Goal: Book appointment/travel/reservation

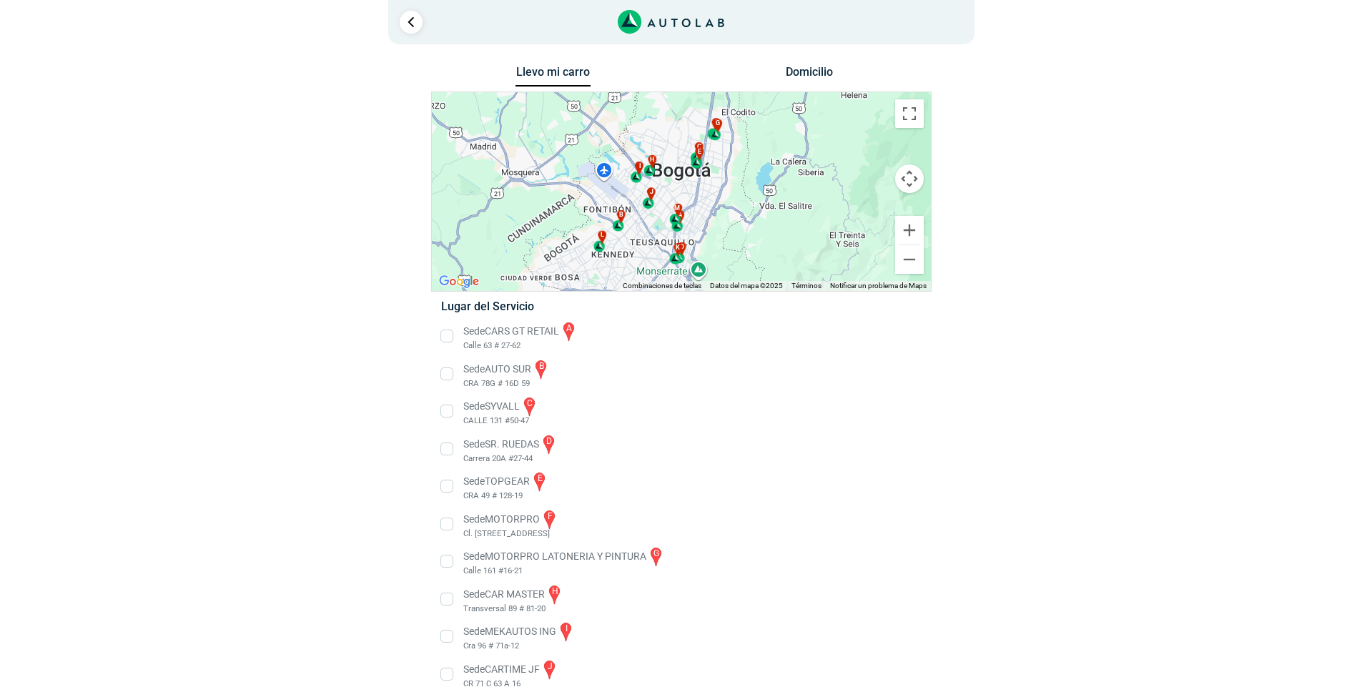
click at [770, 74] on div "Domicilio" at bounding box center [809, 77] width 257 height 27
click at [781, 74] on button "Domicilio" at bounding box center [808, 75] width 75 height 21
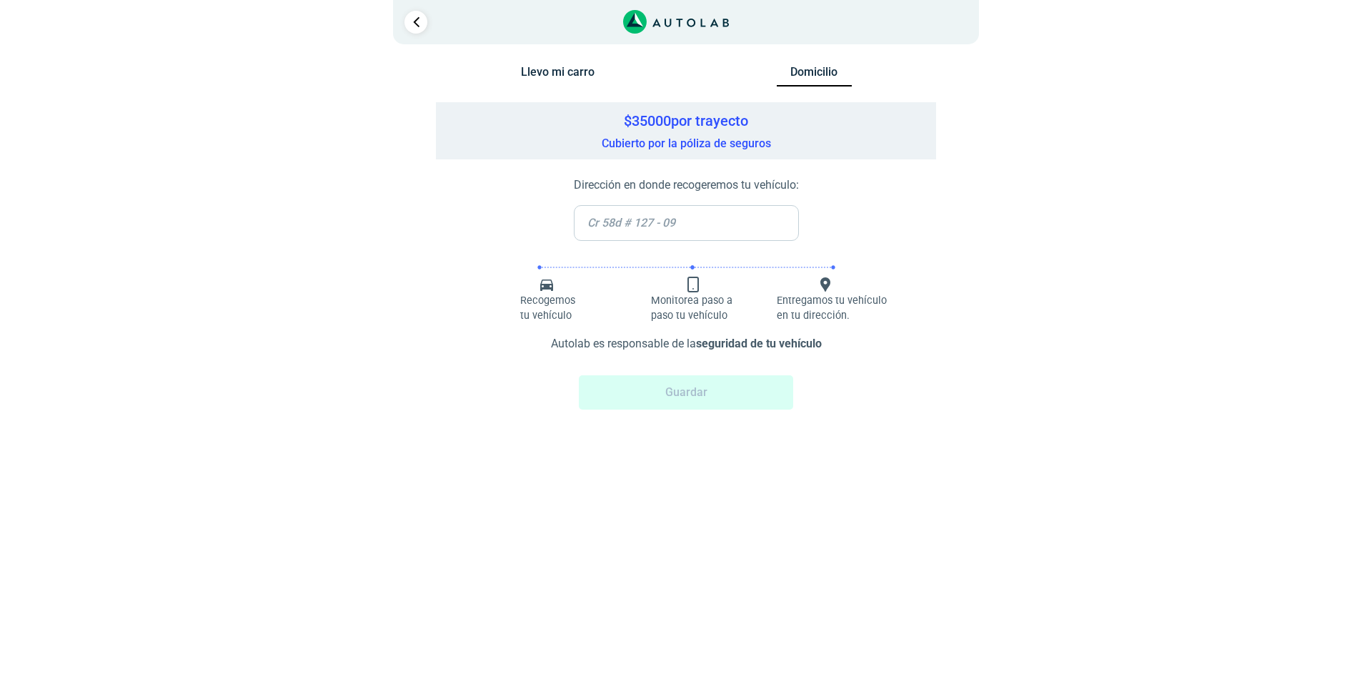
click at [561, 67] on button "Llevo mi carro" at bounding box center [557, 75] width 75 height 21
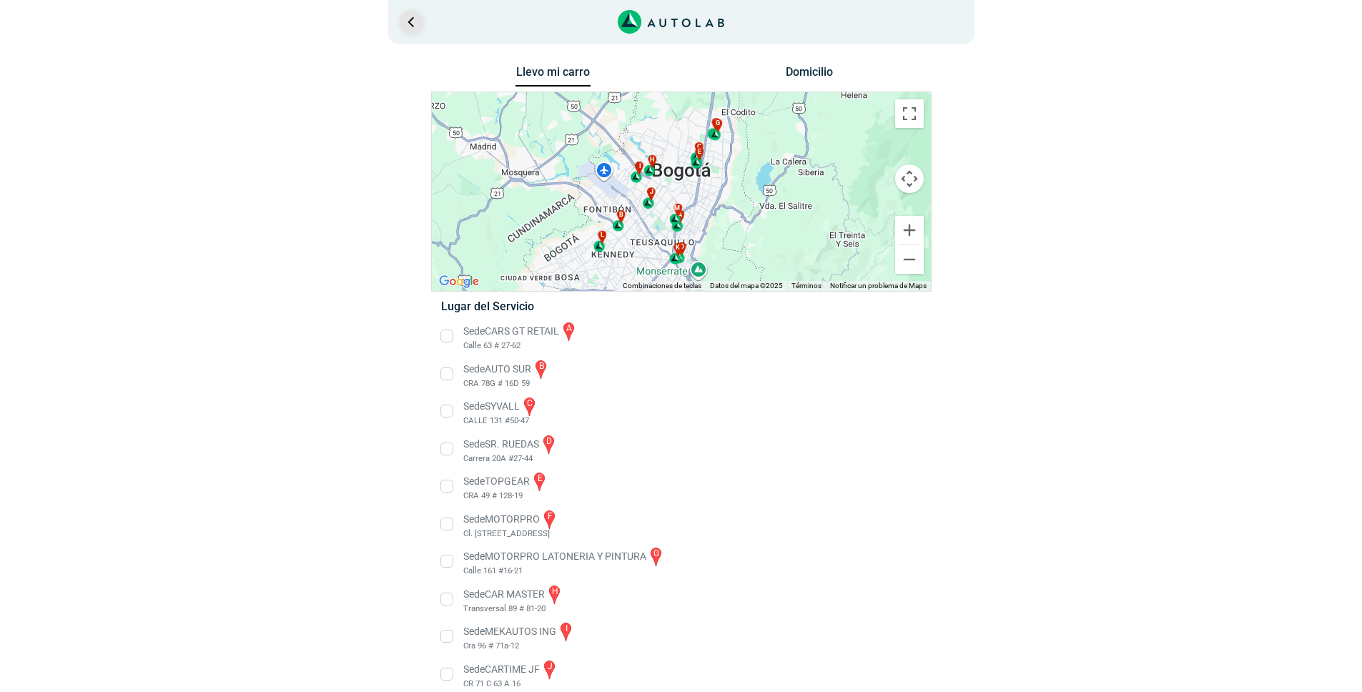
click at [422, 20] on link "Ir al paso anterior" at bounding box center [411, 22] width 23 height 23
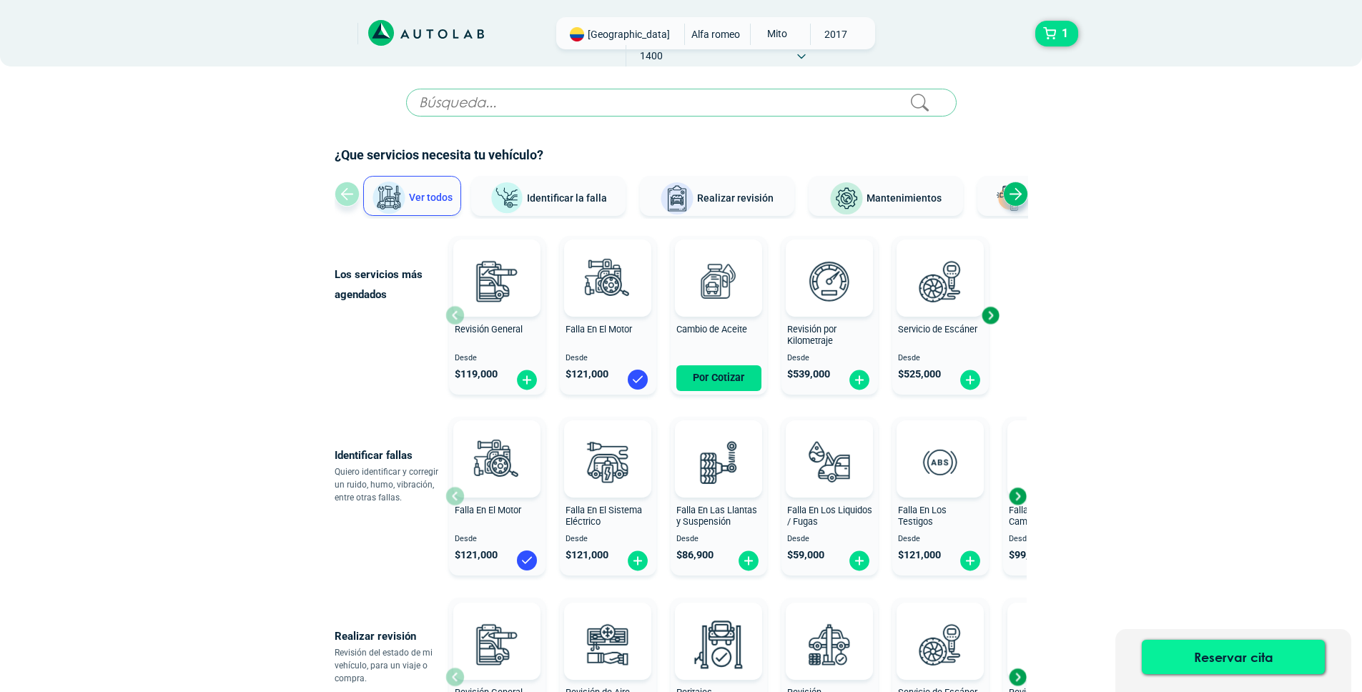
click at [1210, 644] on button "Reservar cita" at bounding box center [1233, 657] width 183 height 34
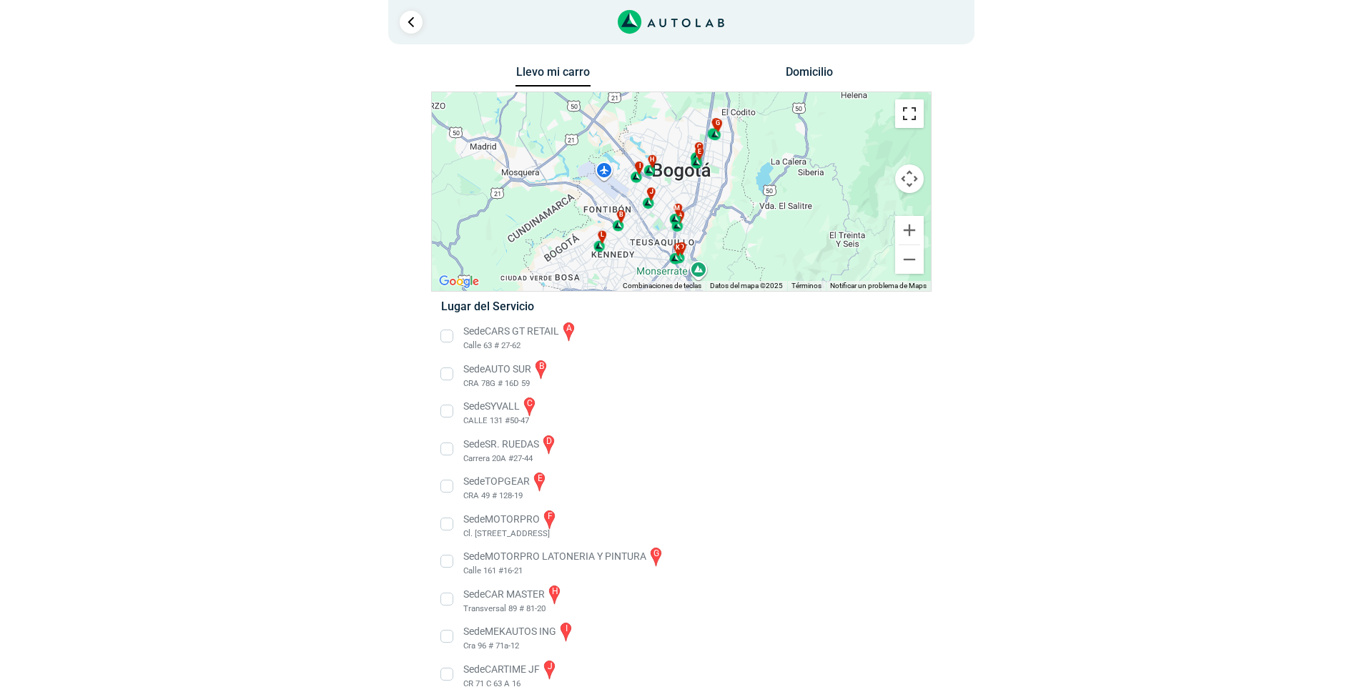
click at [918, 115] on button "Cambiar a la vista en pantalla completa" at bounding box center [909, 113] width 29 height 29
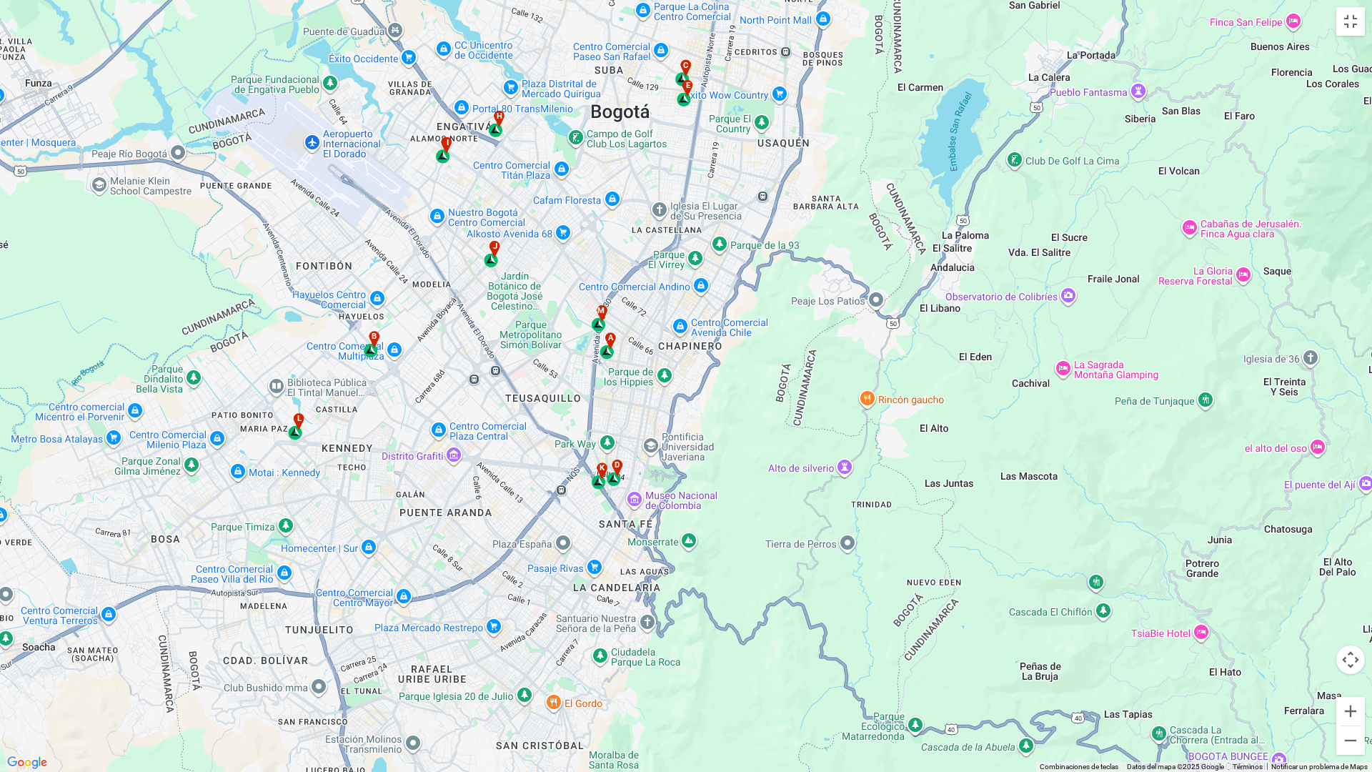
click at [606, 353] on div "a" at bounding box center [608, 345] width 16 height 27
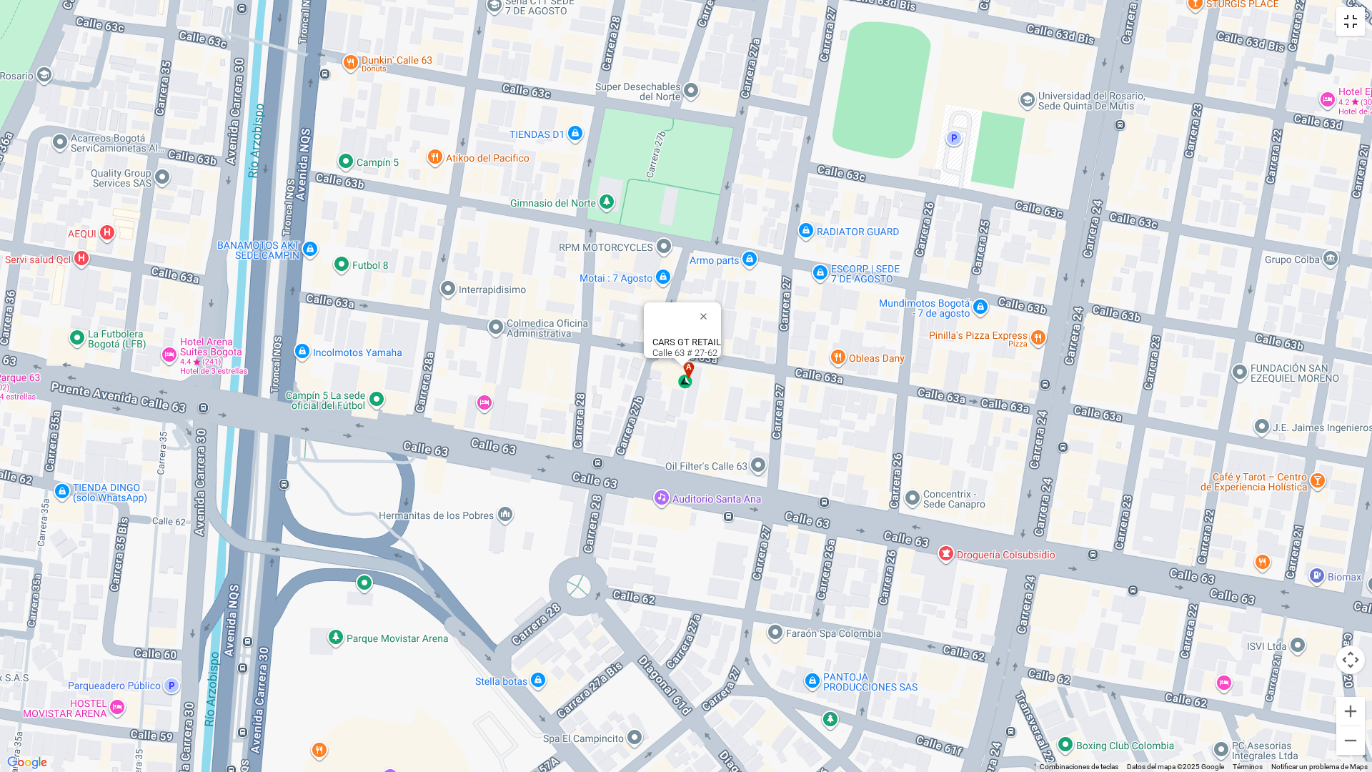
click at [1349, 23] on button "Cambiar a la vista en pantalla completa" at bounding box center [1351, 21] width 29 height 29
